Goal: Transaction & Acquisition: Purchase product/service

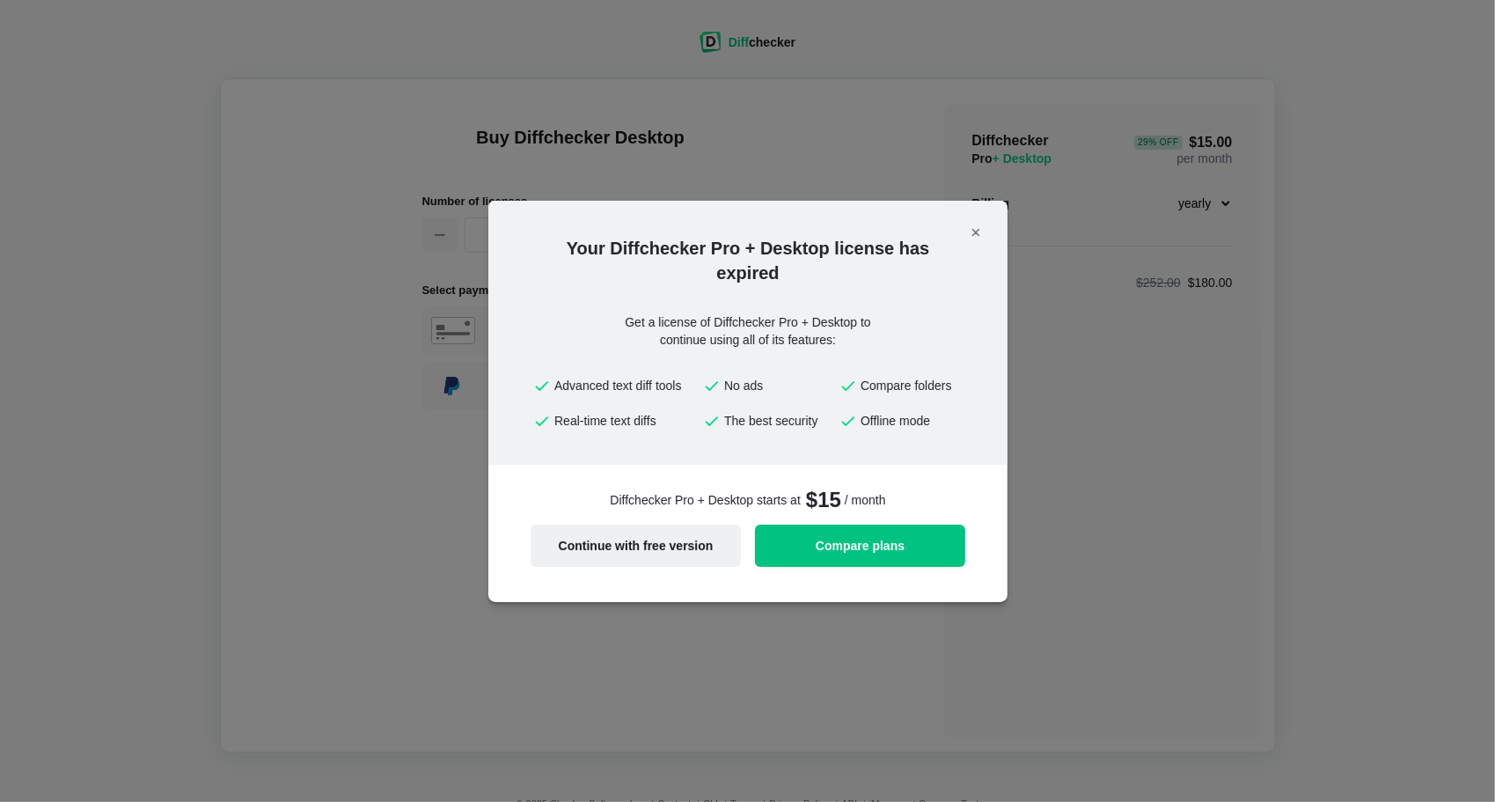
click at [680, 548] on span "Continue with free version" at bounding box center [635, 545] width 189 height 12
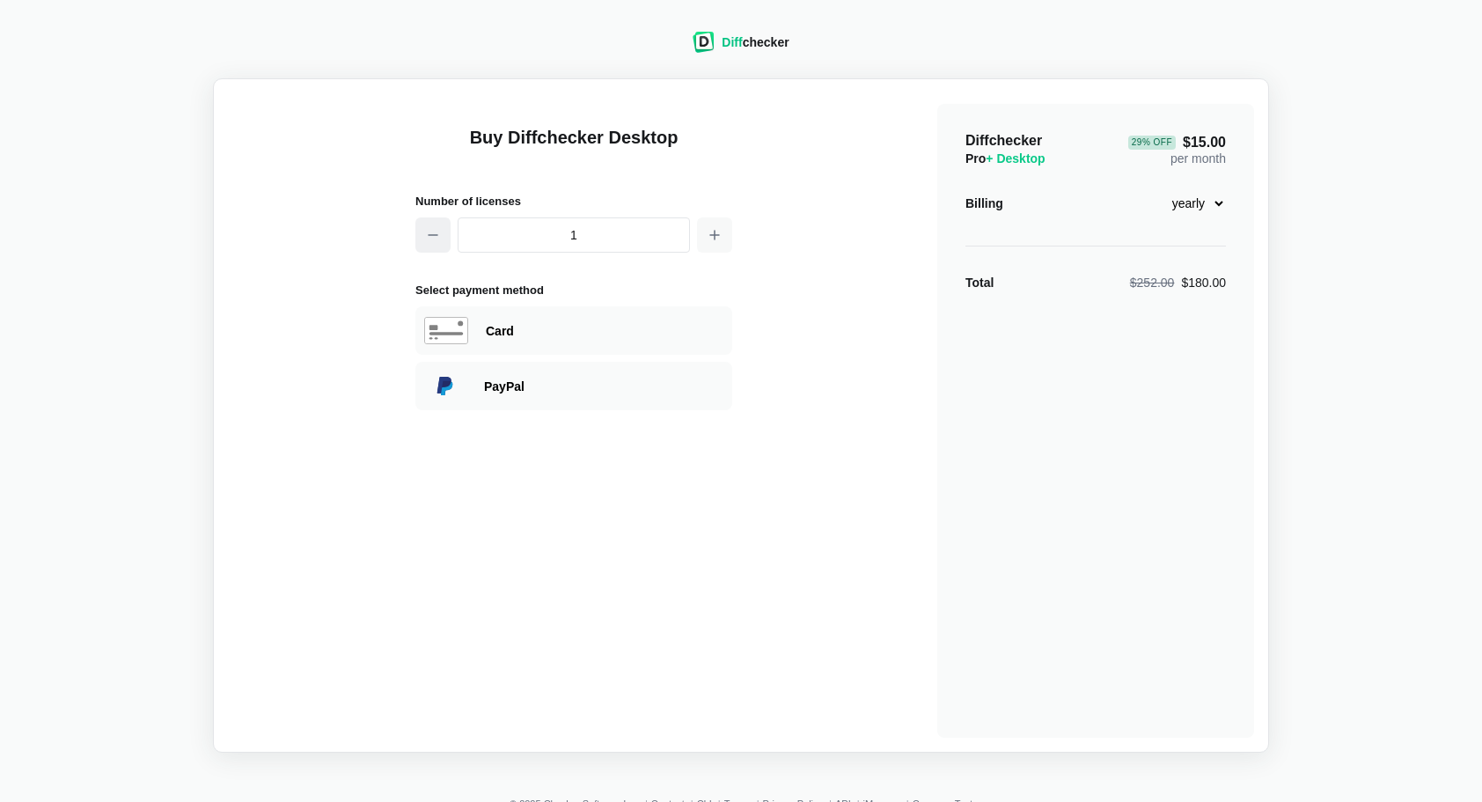
click at [436, 230] on icon "button" at bounding box center [433, 235] width 14 height 14
click at [1218, 202] on select "monthly yearly" at bounding box center [1188, 203] width 76 height 30
select select "desktop-monthly-21"
click at [1150, 188] on select "monthly yearly" at bounding box center [1188, 203] width 76 height 30
